Goal: Check status: Check status

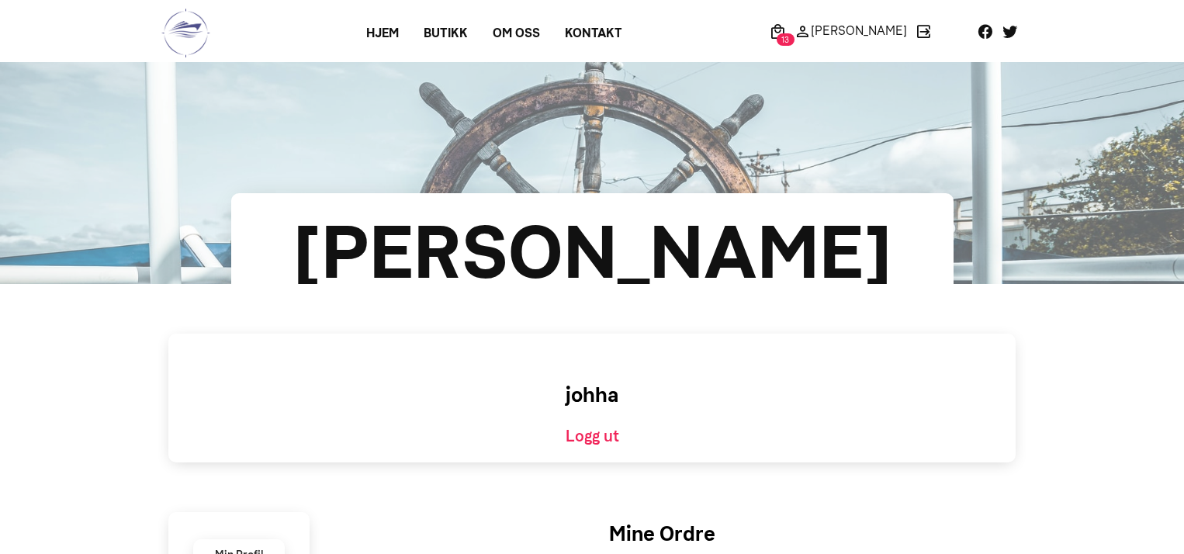
scroll to position [1454, 0]
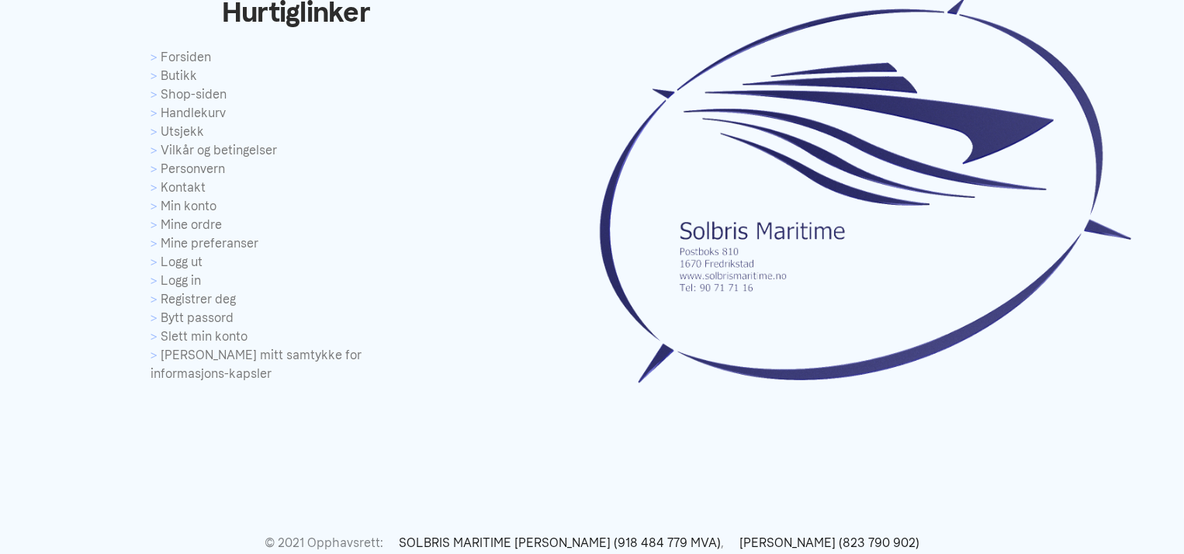
click at [1183, 23] on div at bounding box center [888, 180] width 592 height 424
click at [1183, 43] on div at bounding box center [888, 180] width 592 height 424
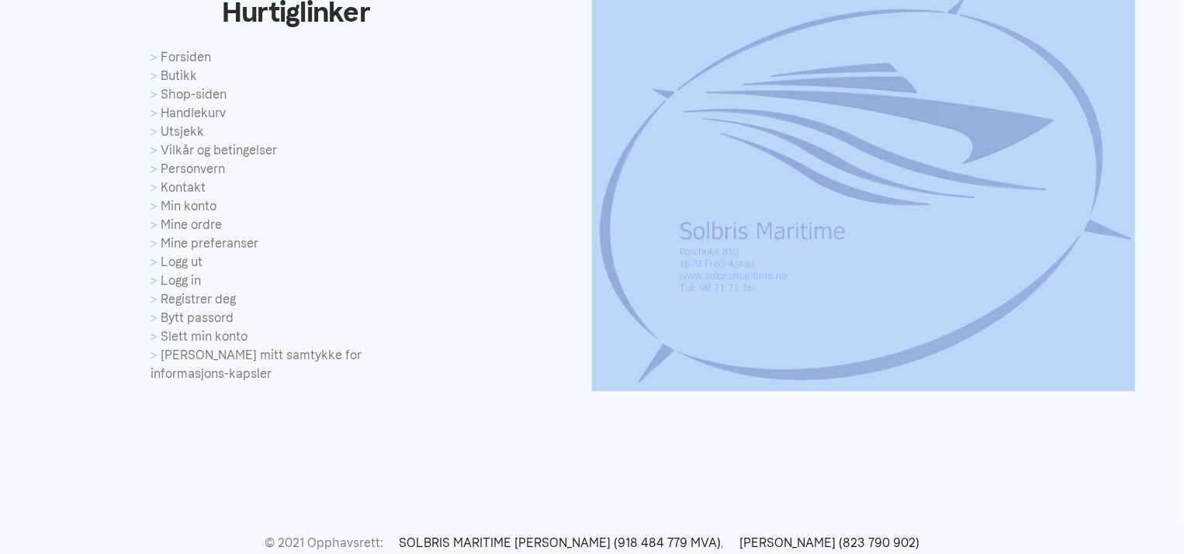
click at [1183, 43] on div at bounding box center [888, 180] width 592 height 424
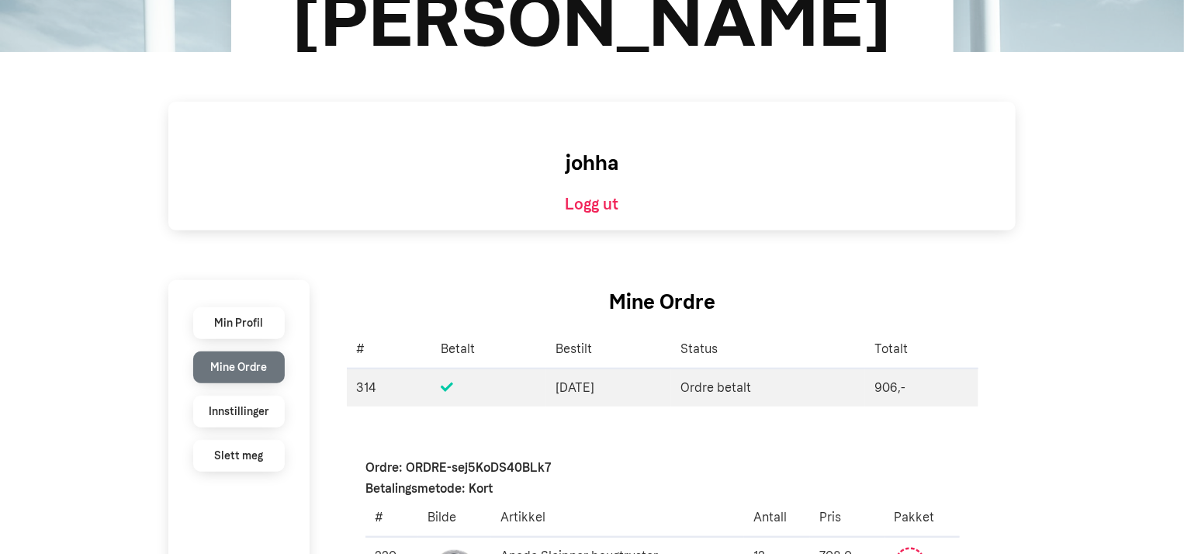
scroll to position [0, 0]
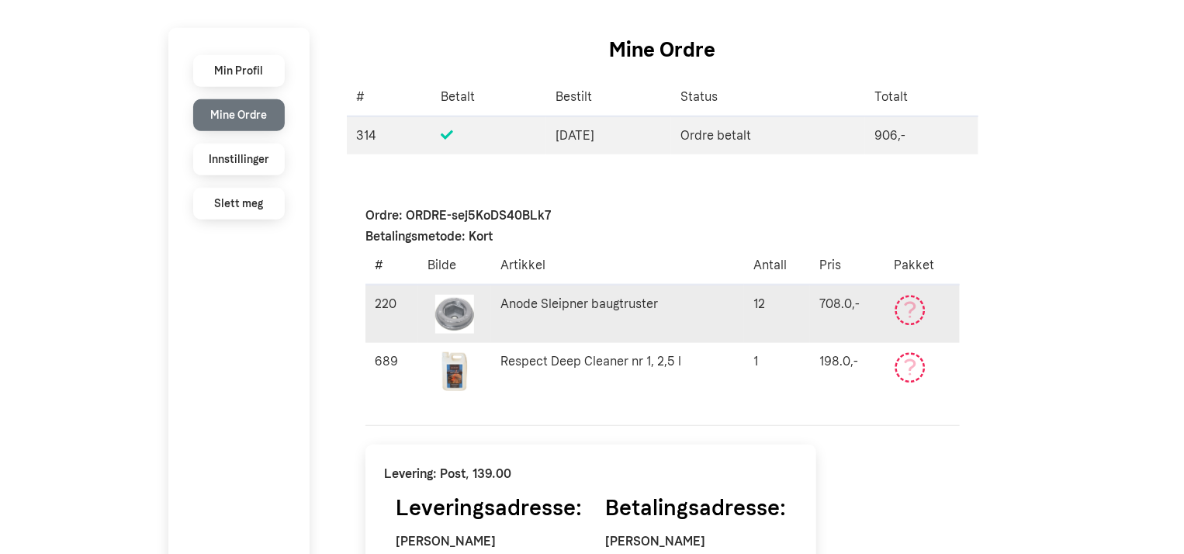
click at [916, 306] on icon at bounding box center [910, 308] width 12 height 12
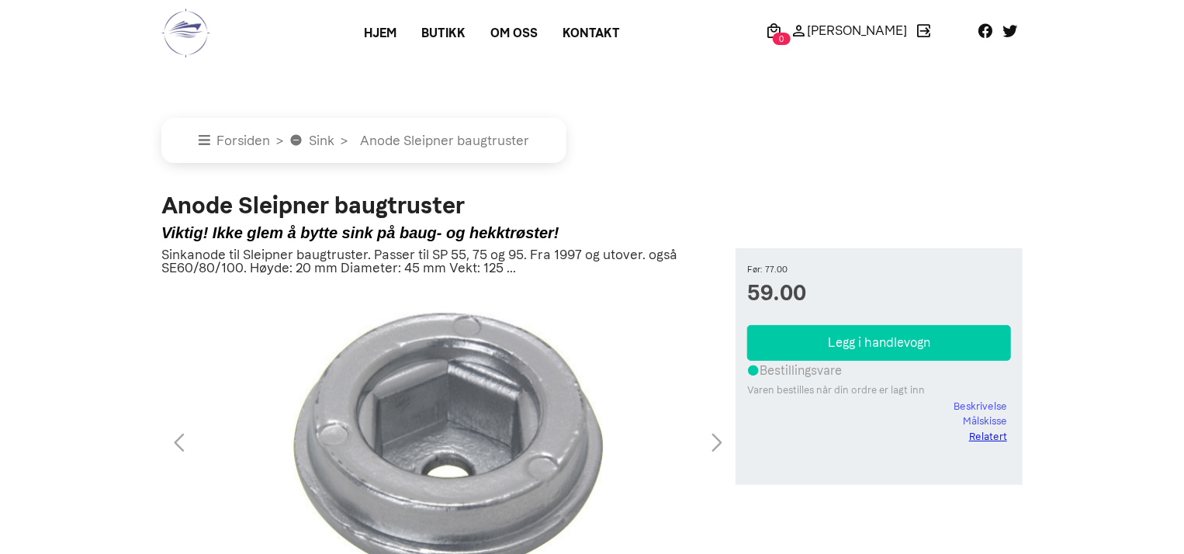
click at [989, 437] on link "Relatert" at bounding box center [988, 437] width 38 height 16
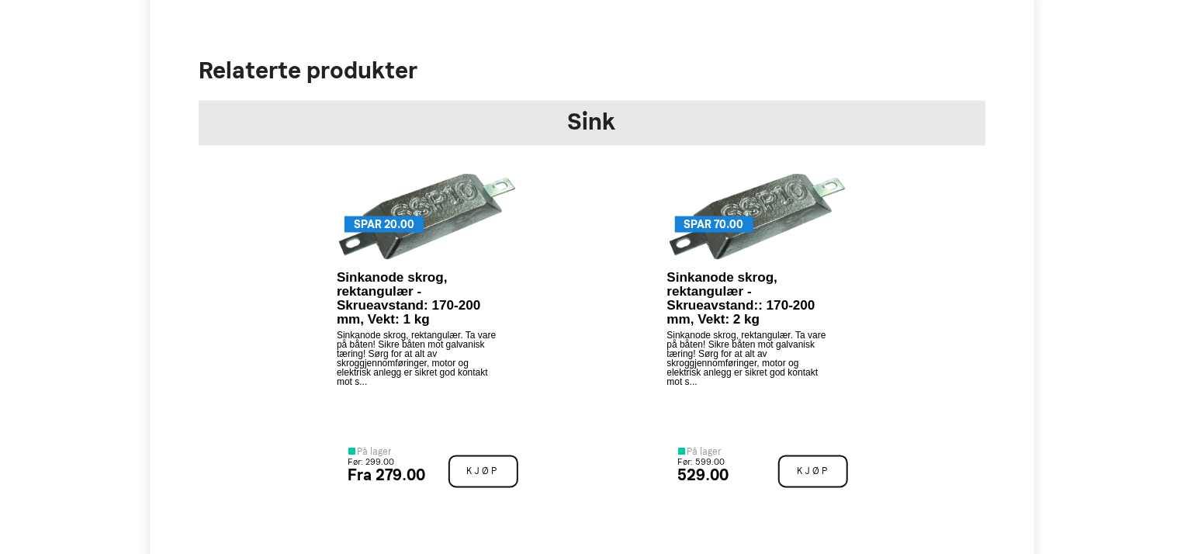
scroll to position [1731, 0]
